Goal: Complete application form

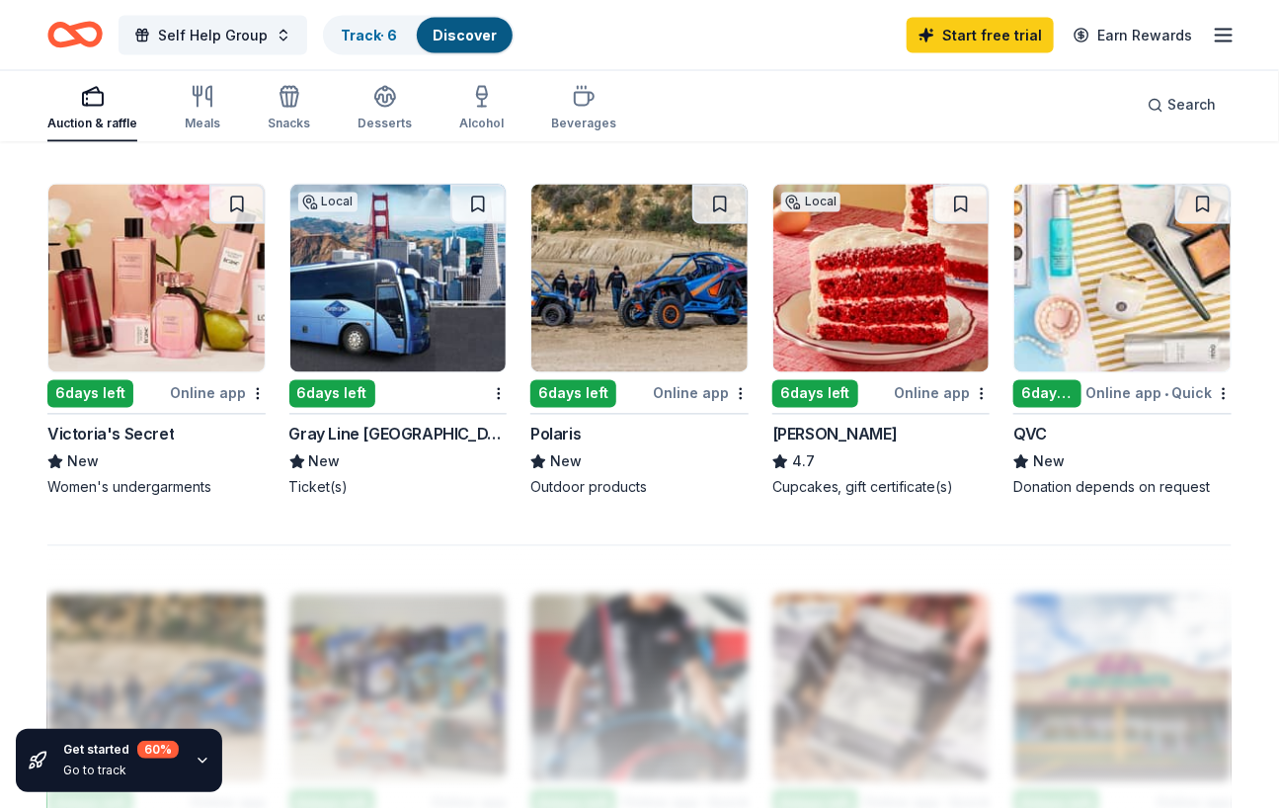
scroll to position [1325, 0]
click at [168, 305] on img at bounding box center [156, 278] width 216 height 188
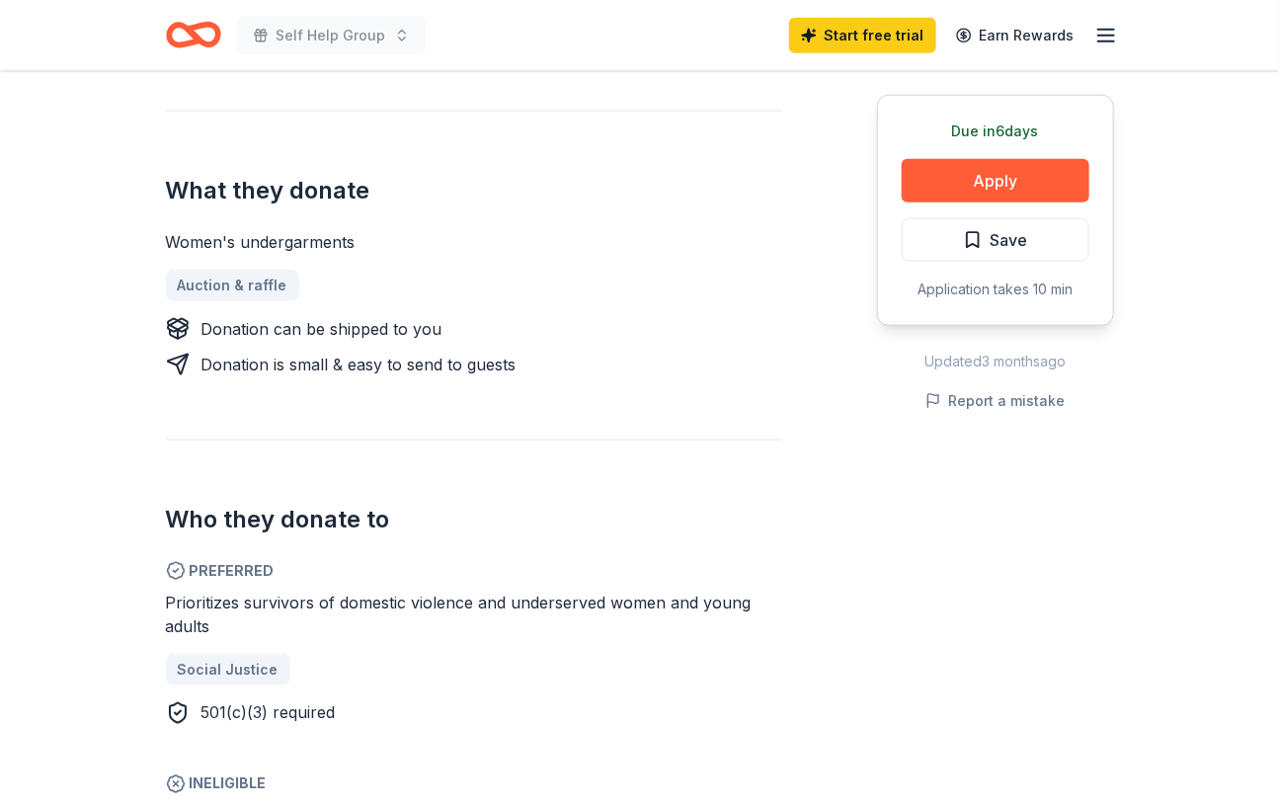
scroll to position [715, 0]
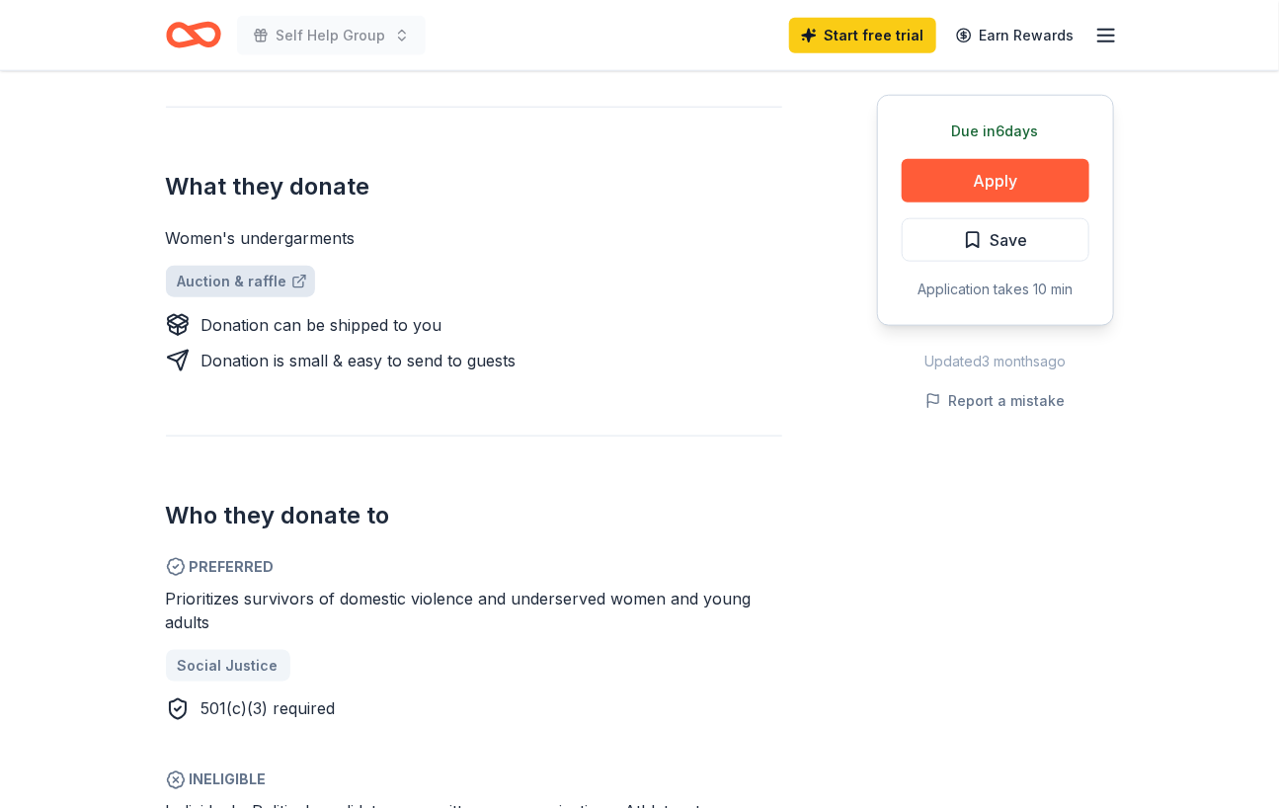
click at [246, 287] on link "Auction & raffle" at bounding box center [240, 282] width 149 height 32
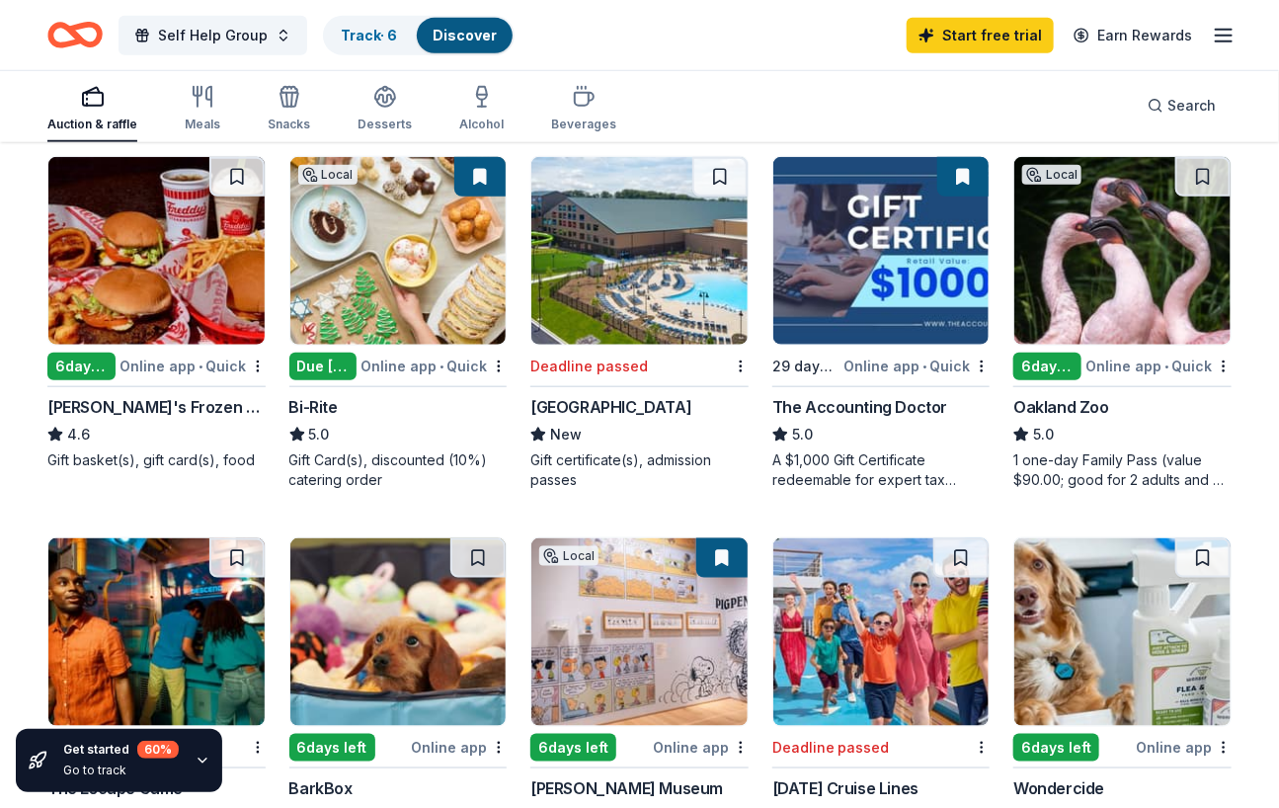
scroll to position [546, 0]
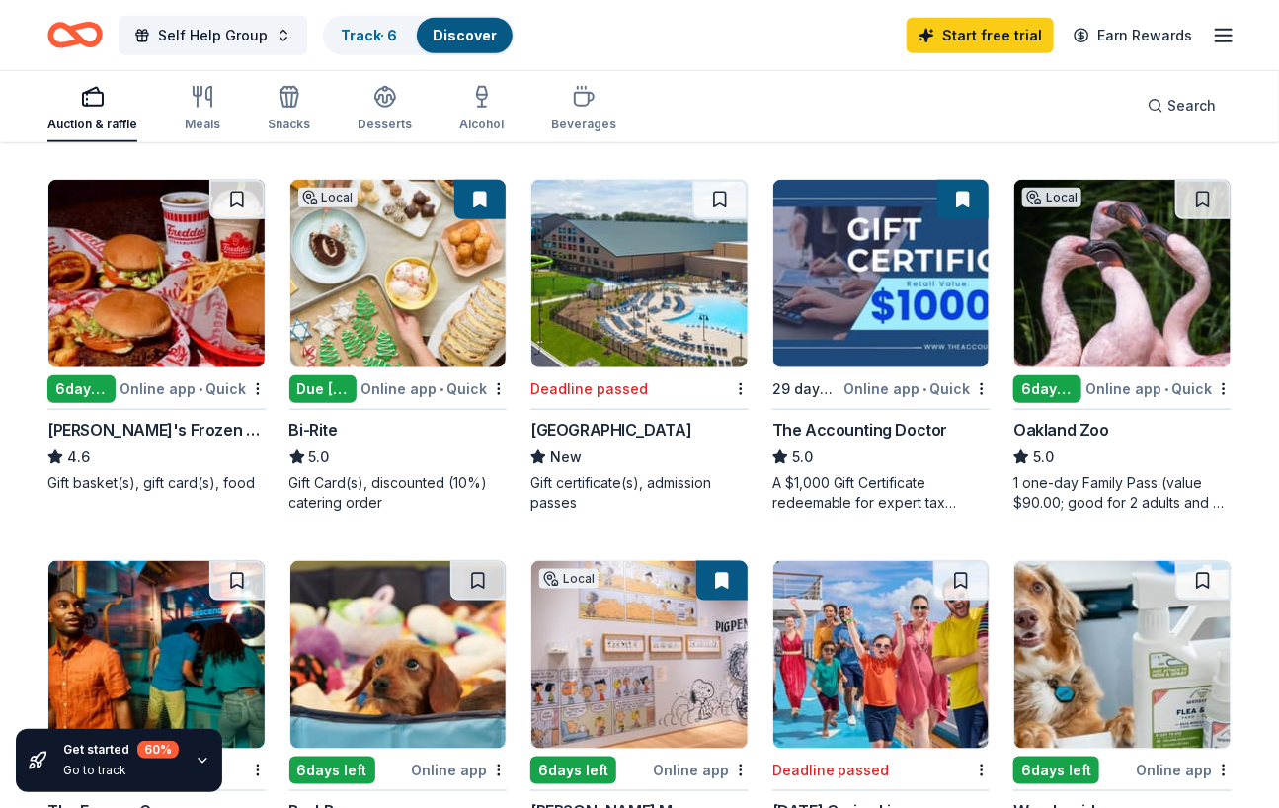
click at [166, 315] on img at bounding box center [156, 274] width 216 height 188
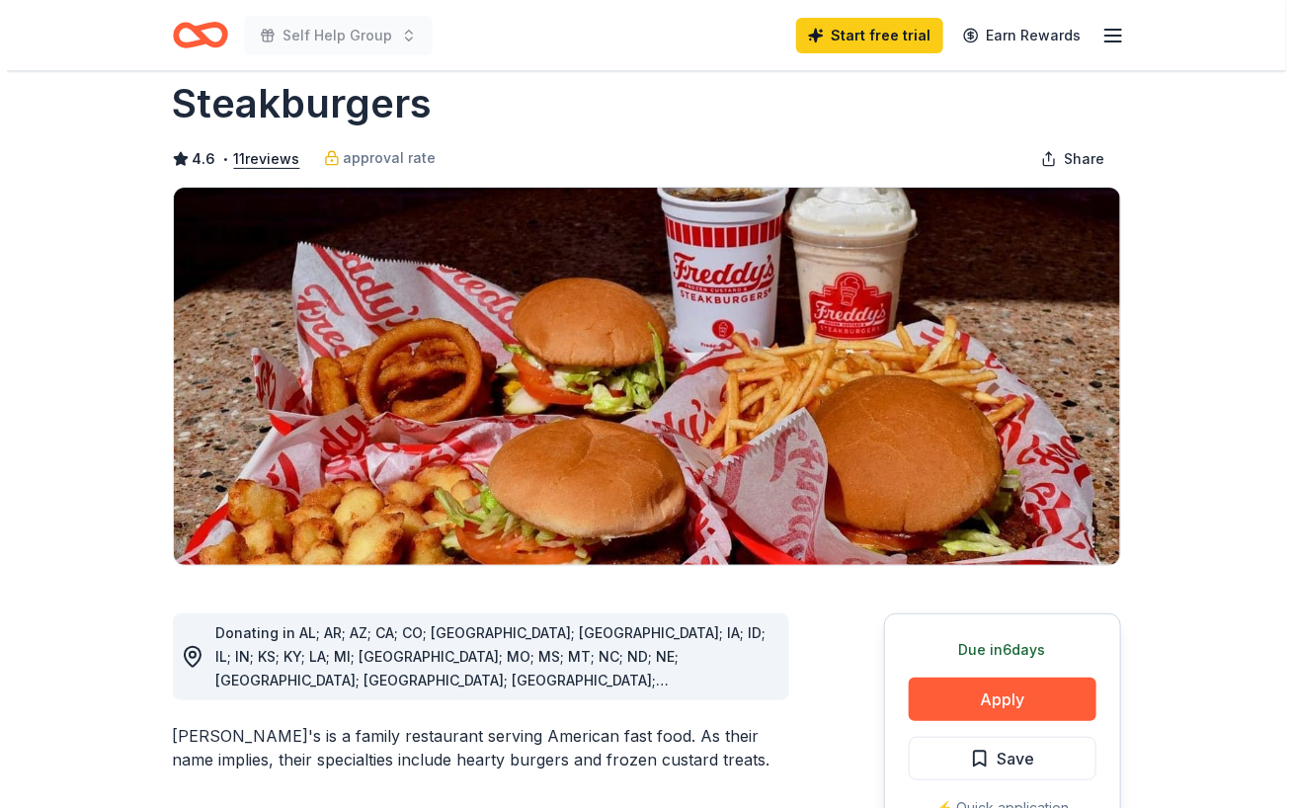
scroll to position [68, 0]
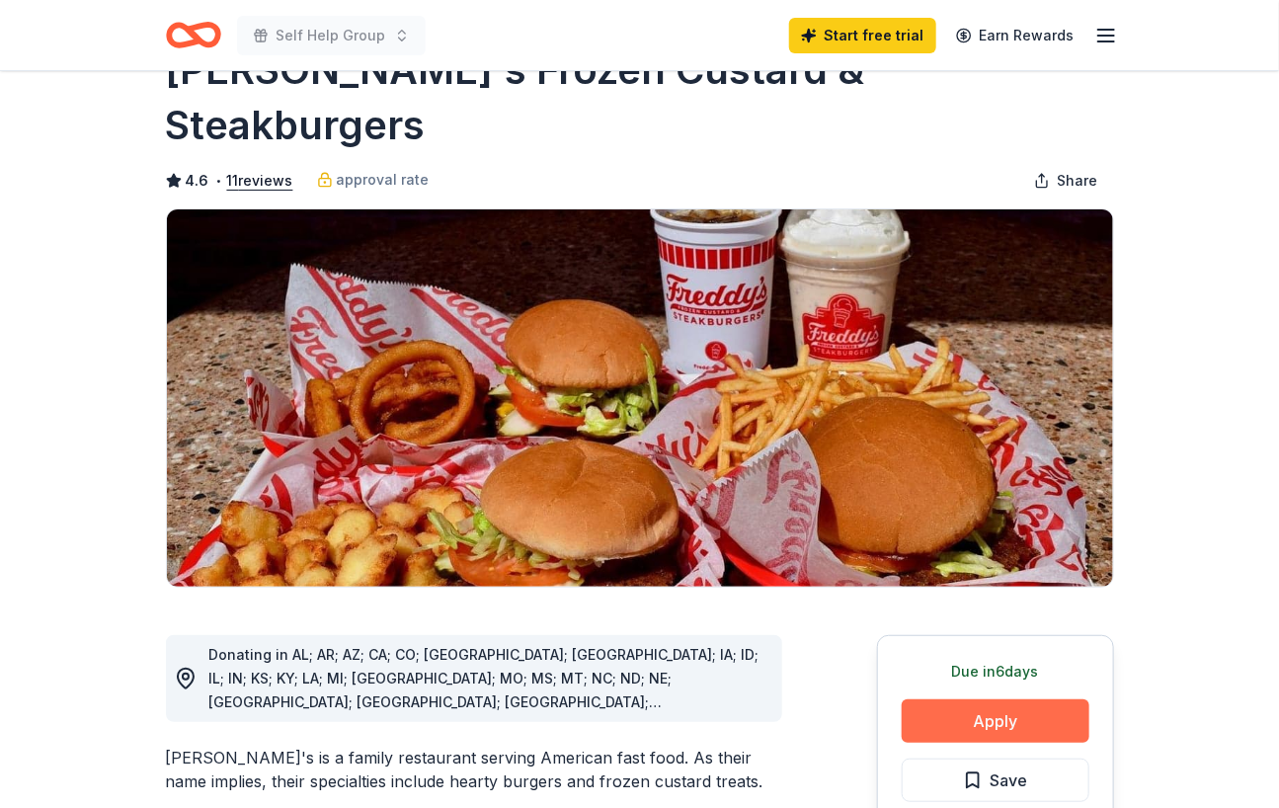
click at [997, 699] on button "Apply" at bounding box center [996, 720] width 188 height 43
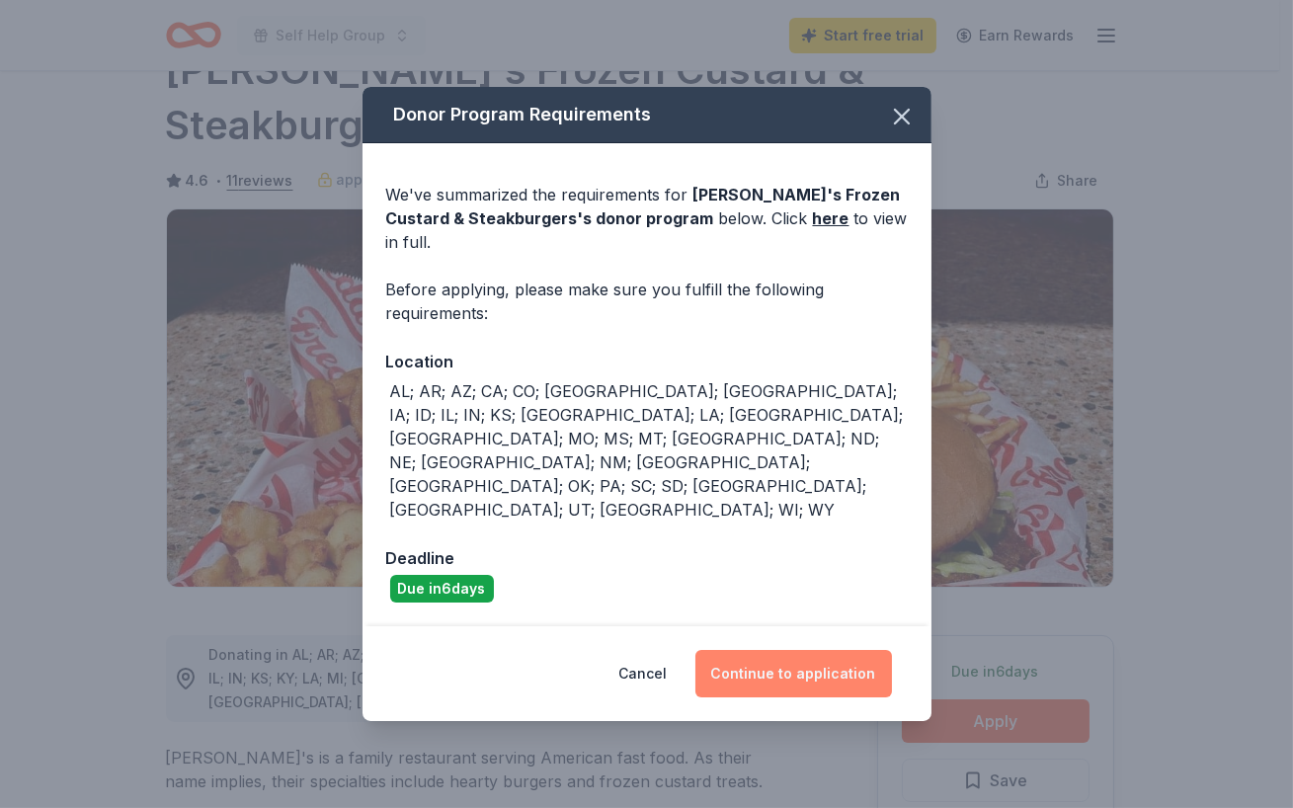
click at [785, 650] on button "Continue to application" at bounding box center [794, 673] width 197 height 47
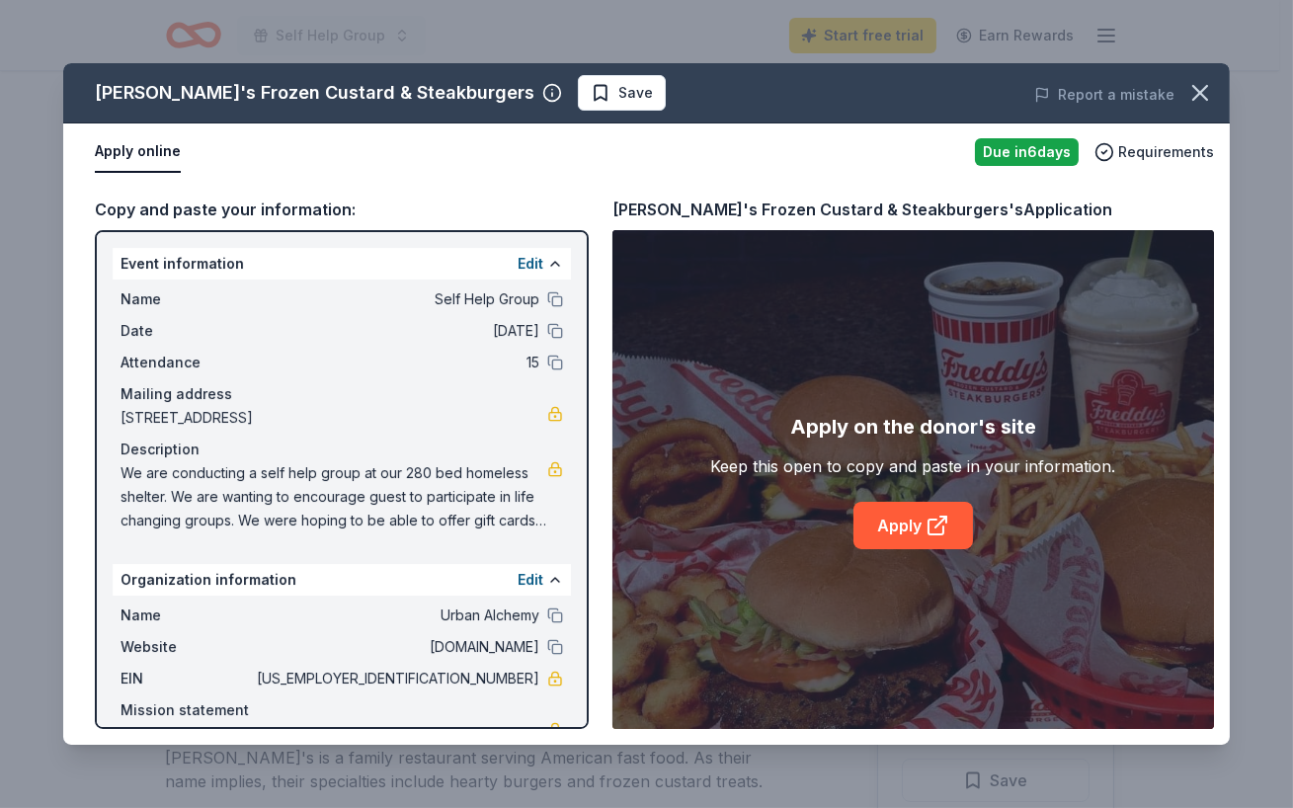
scroll to position [89, 0]
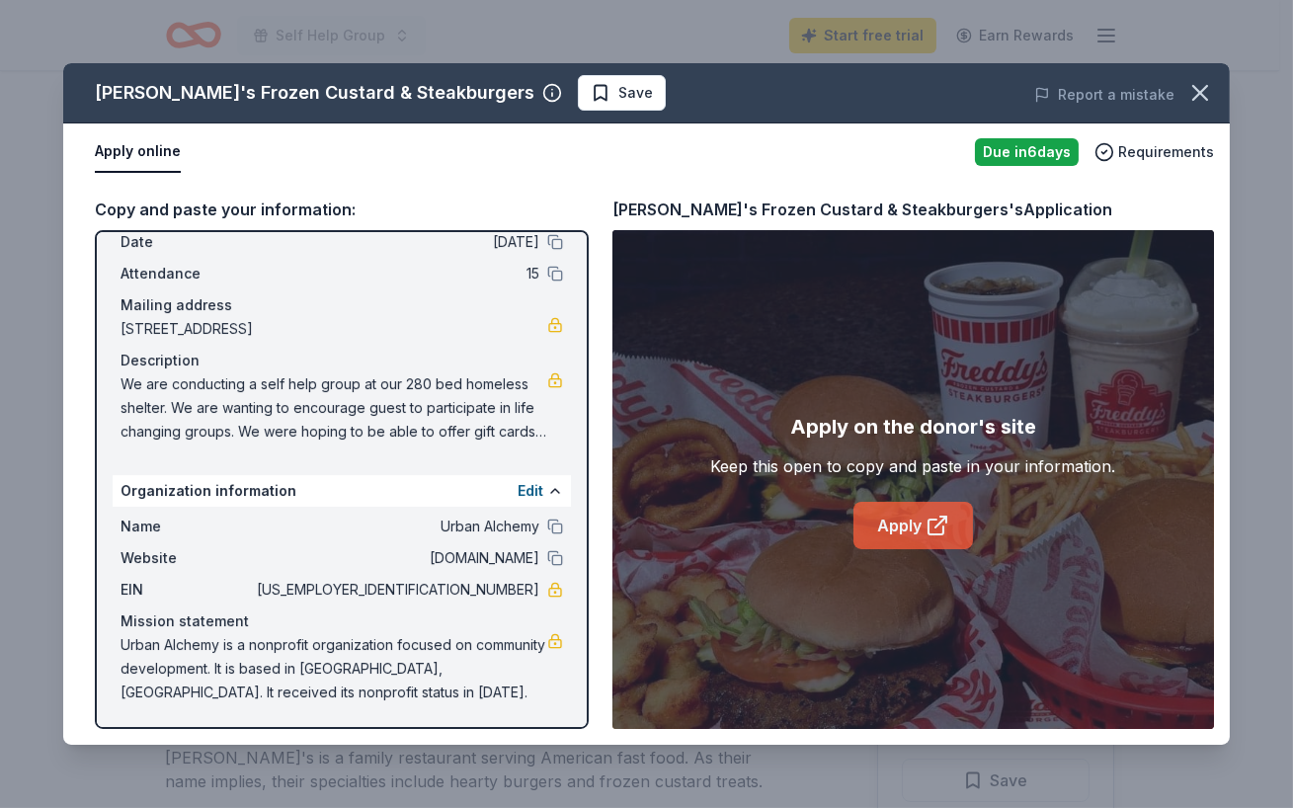
click at [914, 513] on link "Apply" at bounding box center [914, 525] width 120 height 47
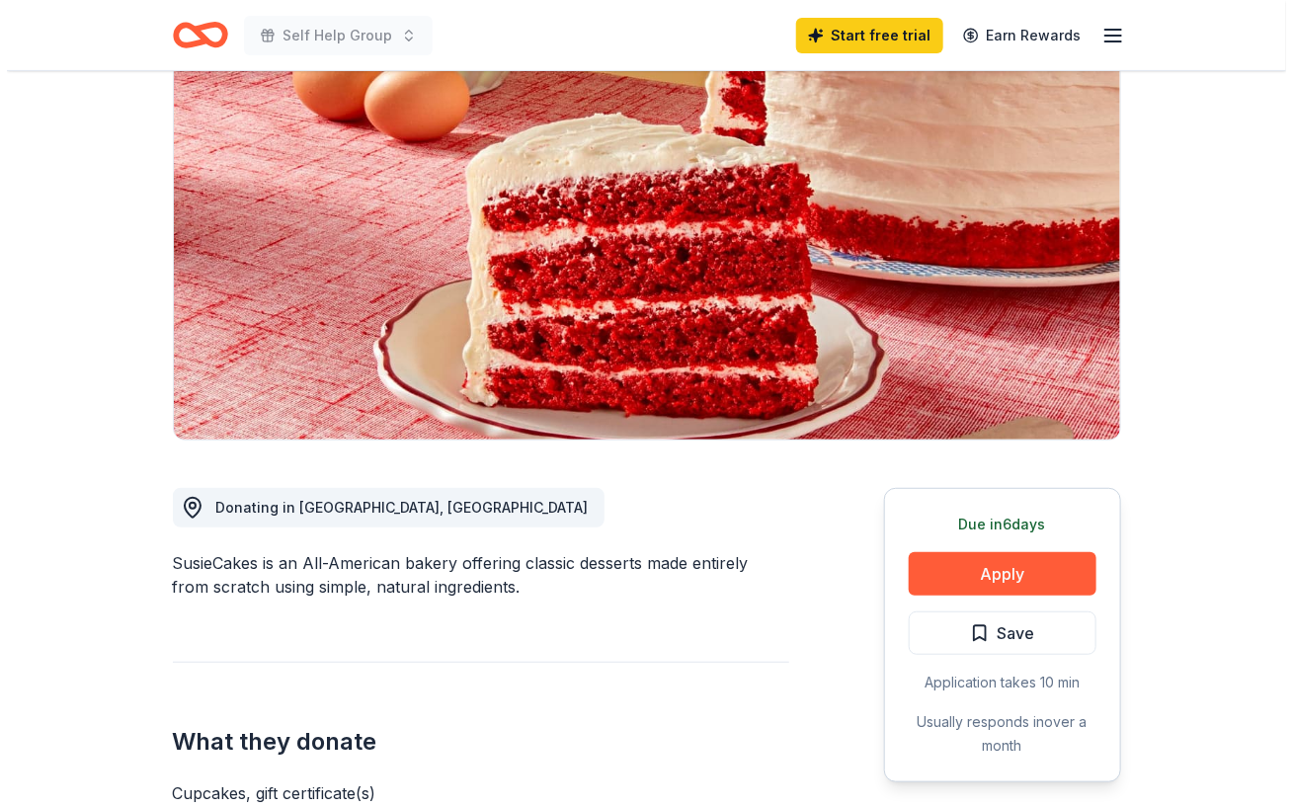
scroll to position [173, 0]
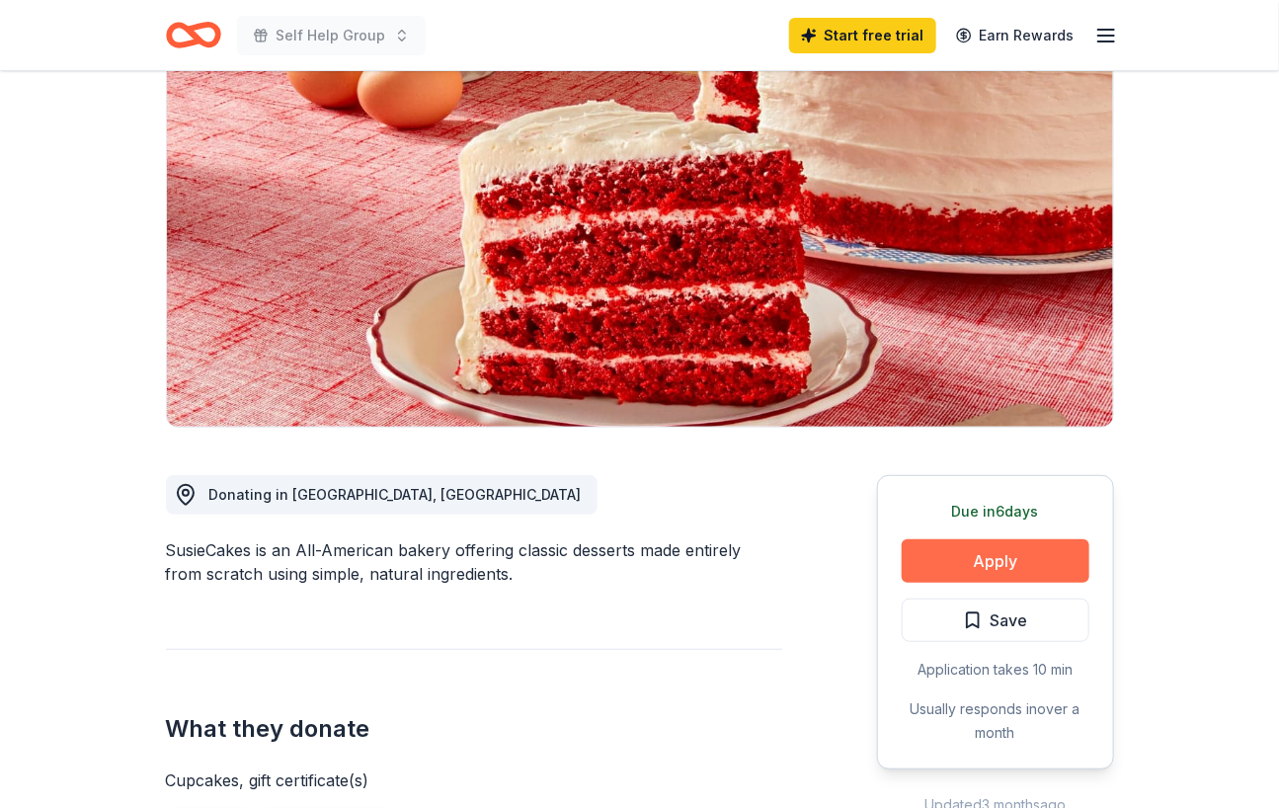
click at [1005, 558] on button "Apply" at bounding box center [996, 560] width 188 height 43
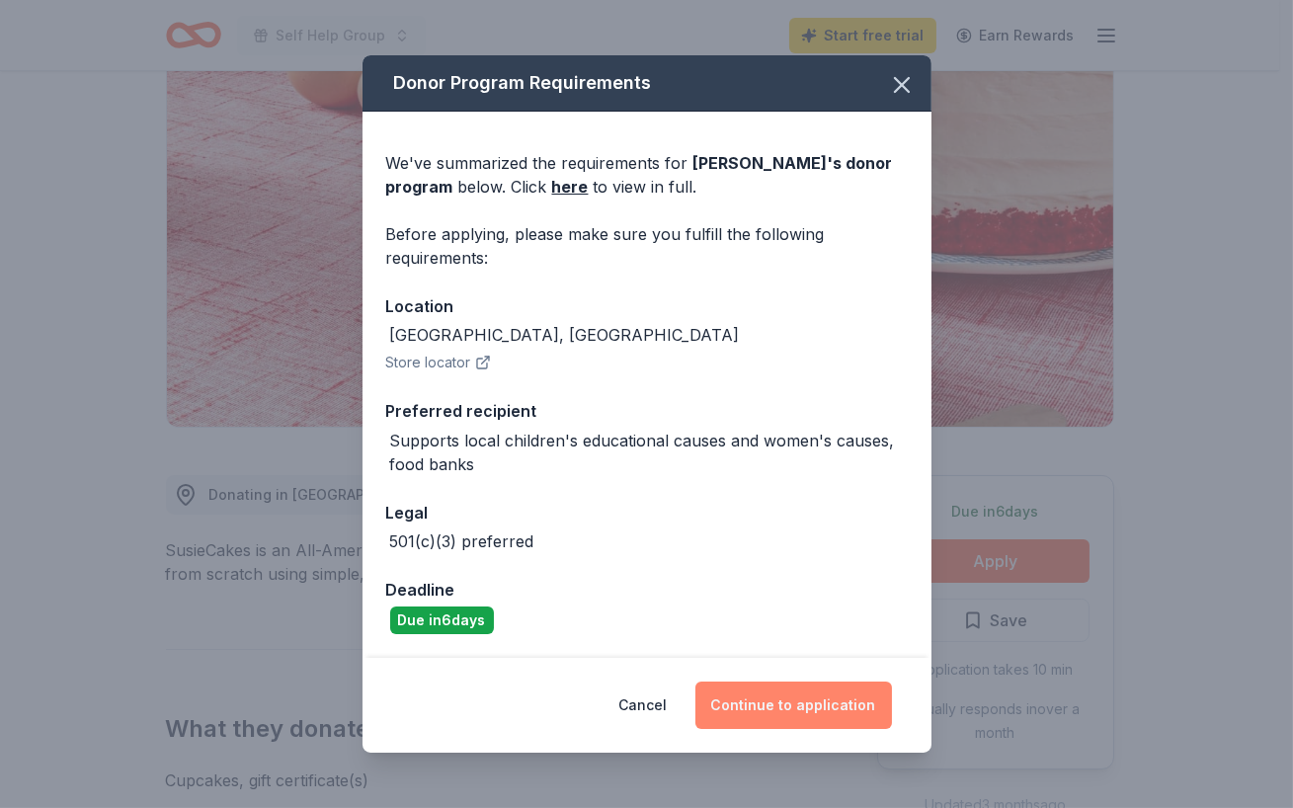
click at [835, 712] on button "Continue to application" at bounding box center [794, 705] width 197 height 47
